Goal: Task Accomplishment & Management: Manage account settings

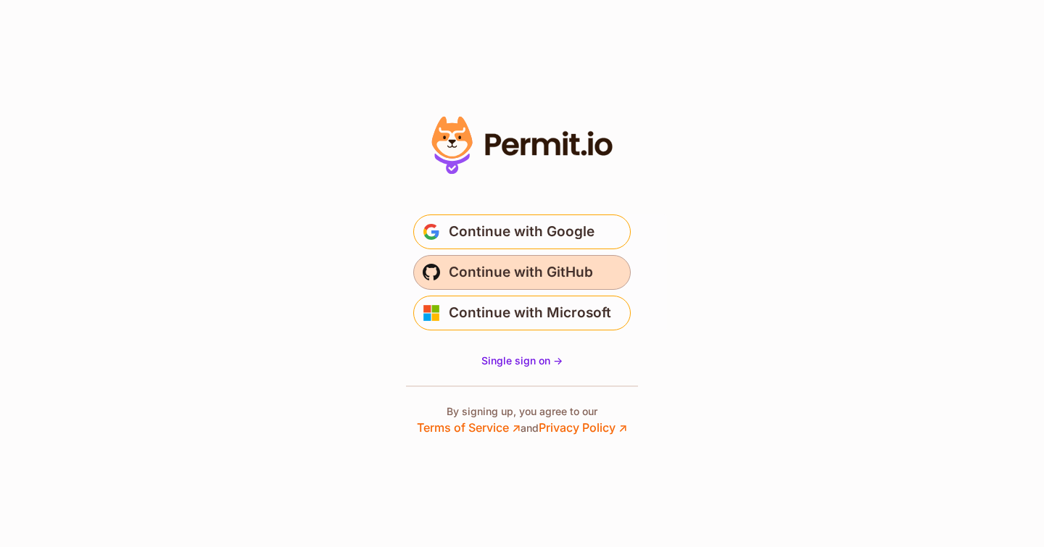
click at [527, 278] on span "Continue with GitHub" at bounding box center [521, 272] width 144 height 23
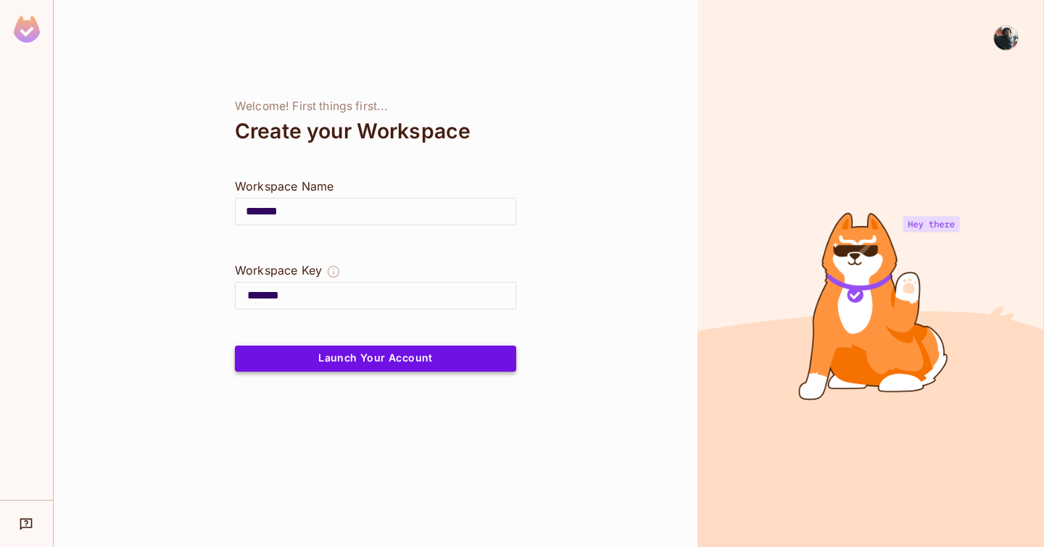
click at [429, 355] on button "Launch Your Account" at bounding box center [375, 359] width 281 height 26
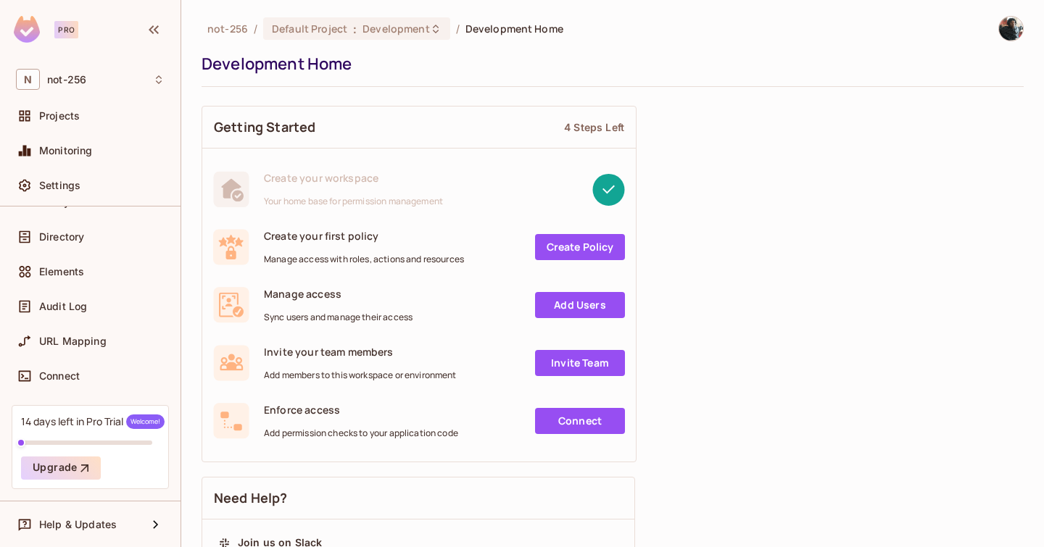
scroll to position [413, 0]
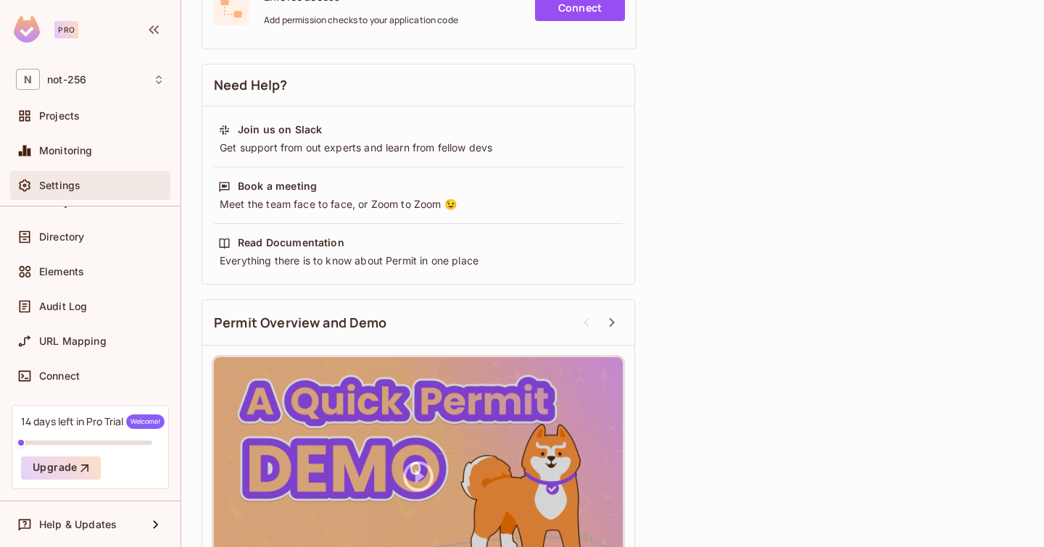
click at [67, 199] on div "Settings" at bounding box center [90, 185] width 160 height 29
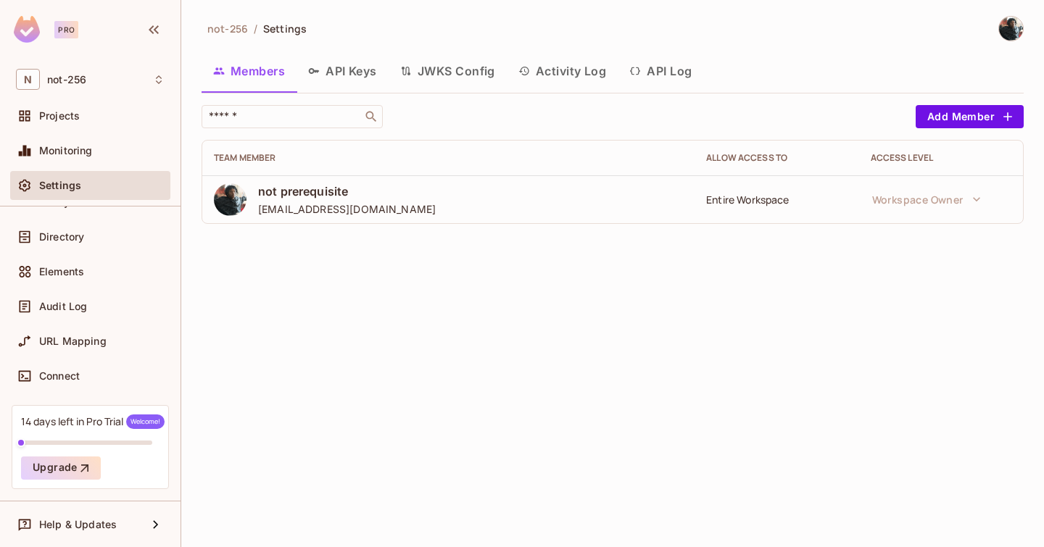
click at [355, 73] on button "API Keys" at bounding box center [343, 71] width 92 height 36
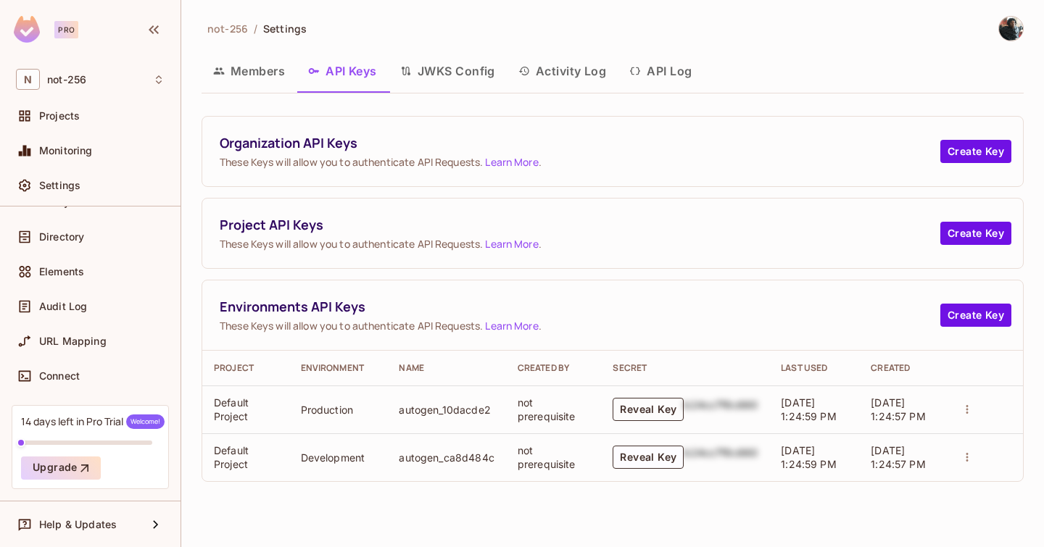
click at [648, 410] on button "Reveal Key" at bounding box center [648, 409] width 71 height 23
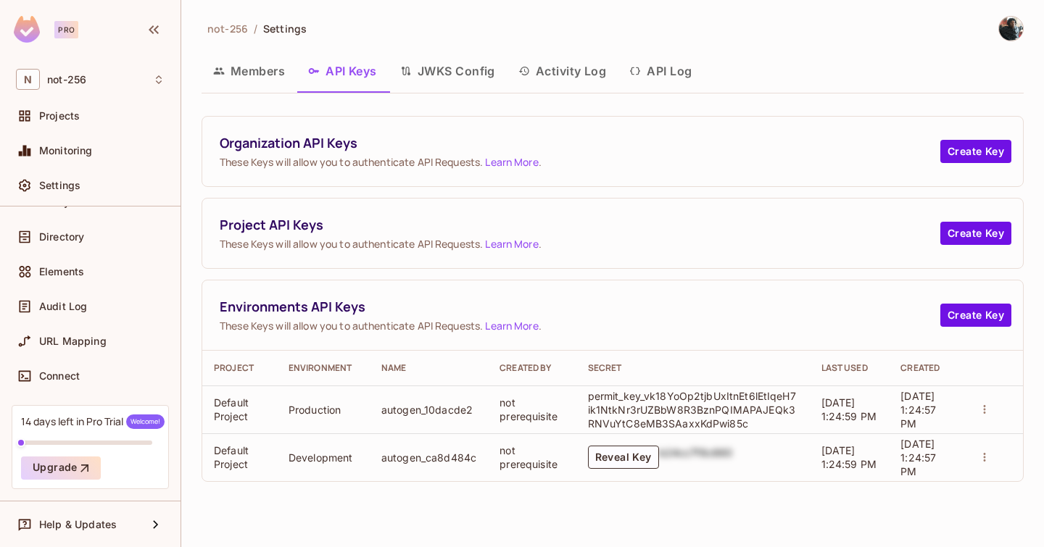
click at [648, 410] on p "permit_key_vk18YoOp2tjbUxItnEt6lEtIqeH7ik1NtkNr3rUZBbW8R3BznPQIMAPAJEQk3RNVuYtC…" at bounding box center [693, 409] width 210 height 41
